Goal: Find specific fact: Find specific page/section

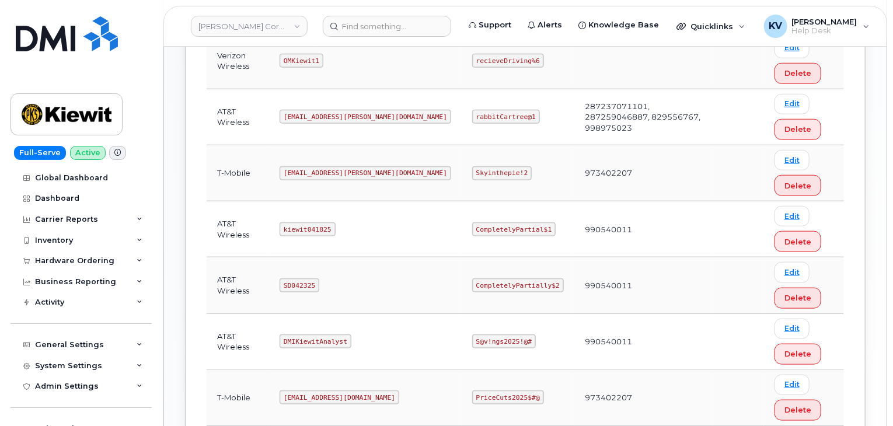
scroll to position [584, 0]
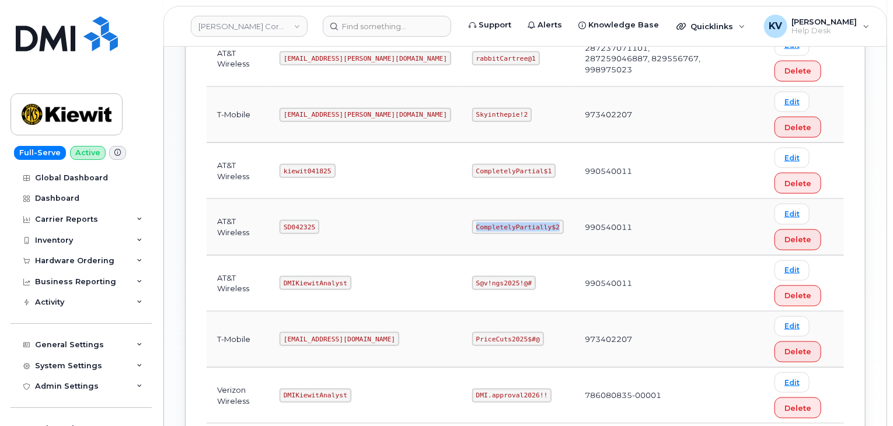
drag, startPoint x: 505, startPoint y: 226, endPoint x: 430, endPoint y: 223, distance: 75.4
click at [472, 223] on code "CompletelyPartially$2" at bounding box center [518, 227] width 92 height 14
copy code "CompletelyPartially$2"
click at [299, 220] on code "SD042325" at bounding box center [300, 227] width 40 height 14
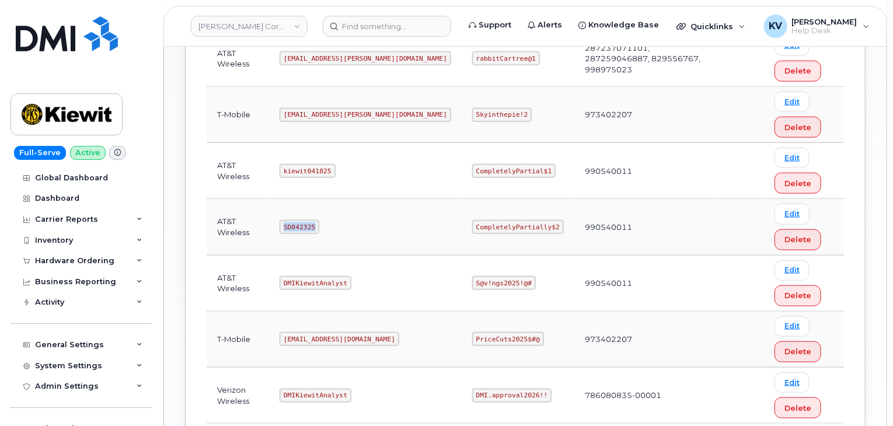
click at [299, 220] on code "SD042325" at bounding box center [300, 227] width 40 height 14
copy code "SD042325"
click at [472, 220] on code "CompletelyPartially$2" at bounding box center [518, 227] width 92 height 14
click at [511, 227] on td "CompletelyPartially$2" at bounding box center [518, 227] width 113 height 56
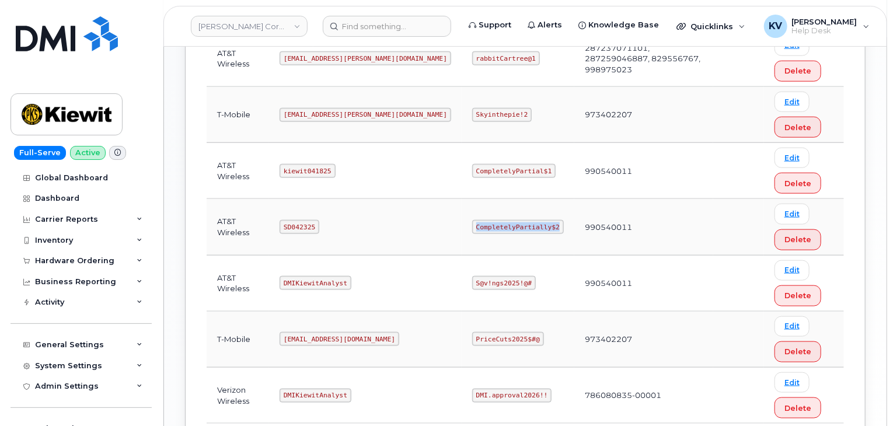
drag, startPoint x: 504, startPoint y: 219, endPoint x: 430, endPoint y: 220, distance: 74.1
click at [472, 220] on code "CompletelyPartially$2" at bounding box center [518, 227] width 92 height 14
copy code "CompletelyPartially$2"
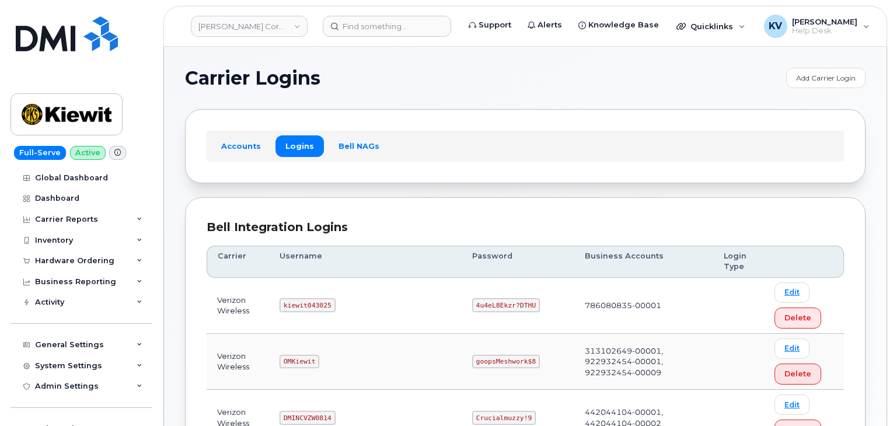
scroll to position [117, 0]
